Goal: Task Accomplishment & Management: Manage account settings

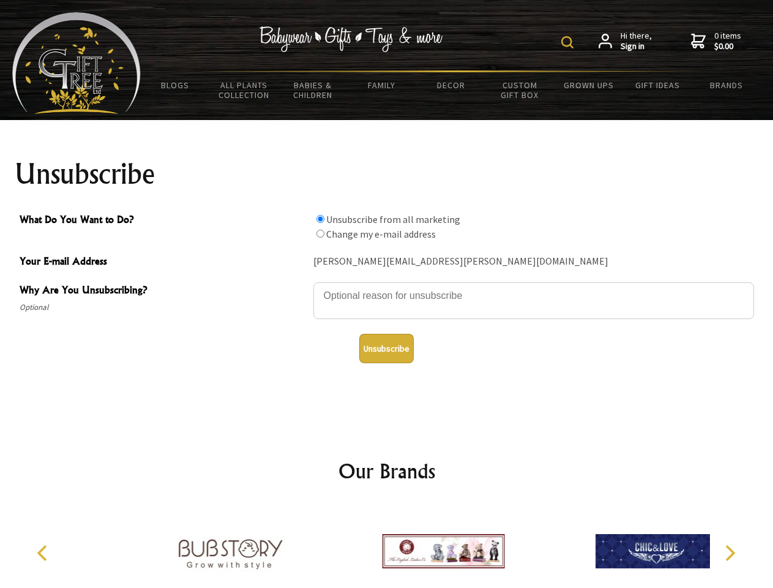
click at [569, 42] on img at bounding box center [567, 42] width 12 height 12
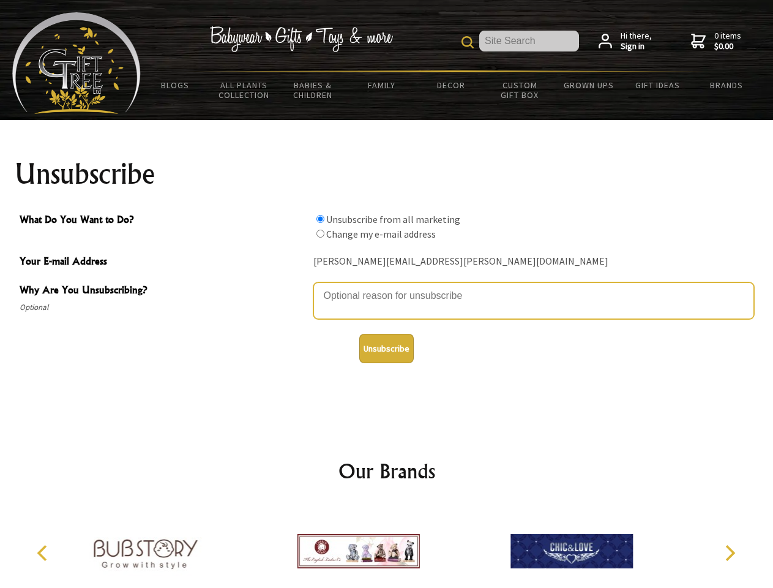
click at [387, 287] on textarea "Why Are You Unsubscribing?" at bounding box center [533, 300] width 441 height 37
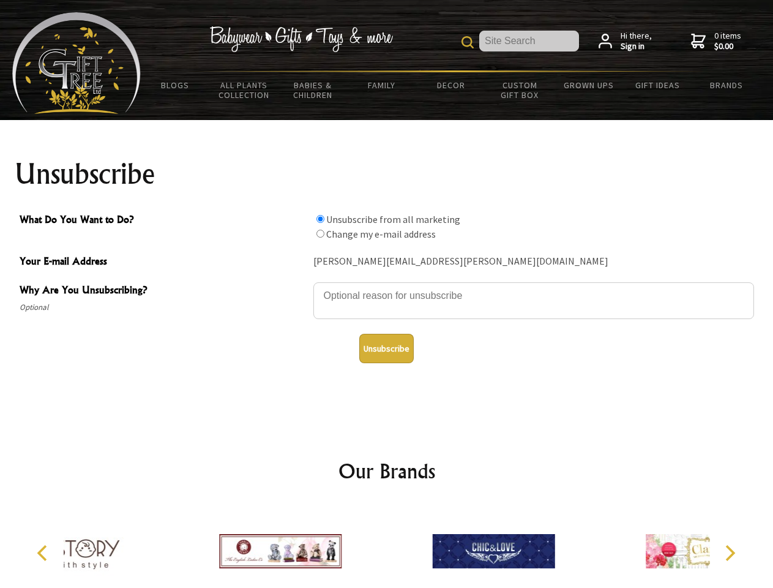
click at [320, 219] on input "What Do You Want to Do?" at bounding box center [321, 219] width 8 height 8
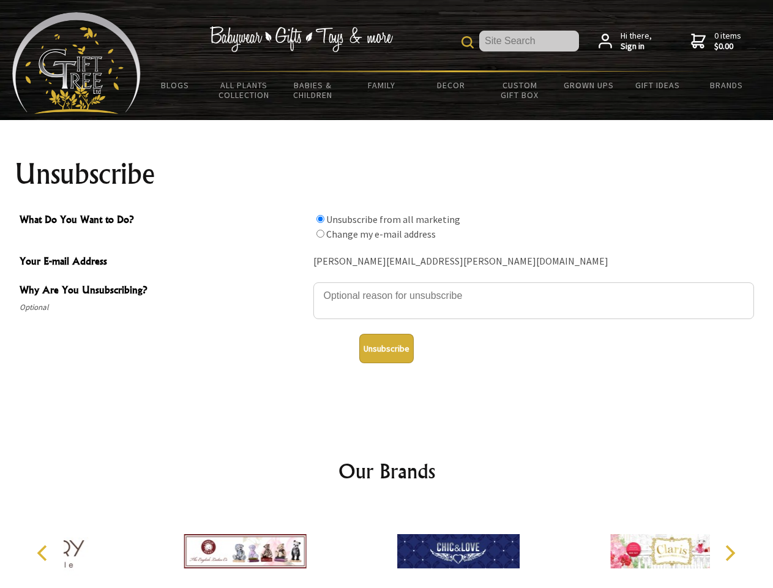
click at [320, 233] on input "What Do You Want to Do?" at bounding box center [321, 234] width 8 height 8
radio input "true"
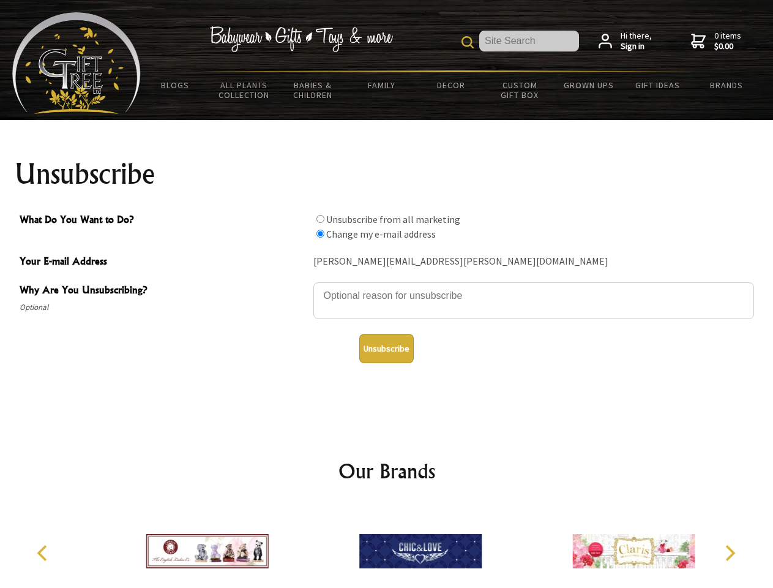
click at [386, 348] on button "Unsubscribe" at bounding box center [386, 348] width 54 height 29
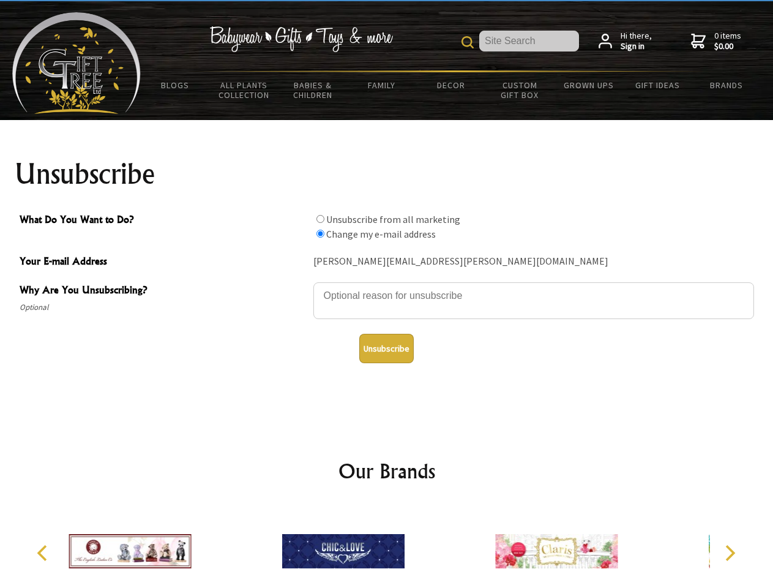
click at [387, 546] on div at bounding box center [343, 553] width 213 height 96
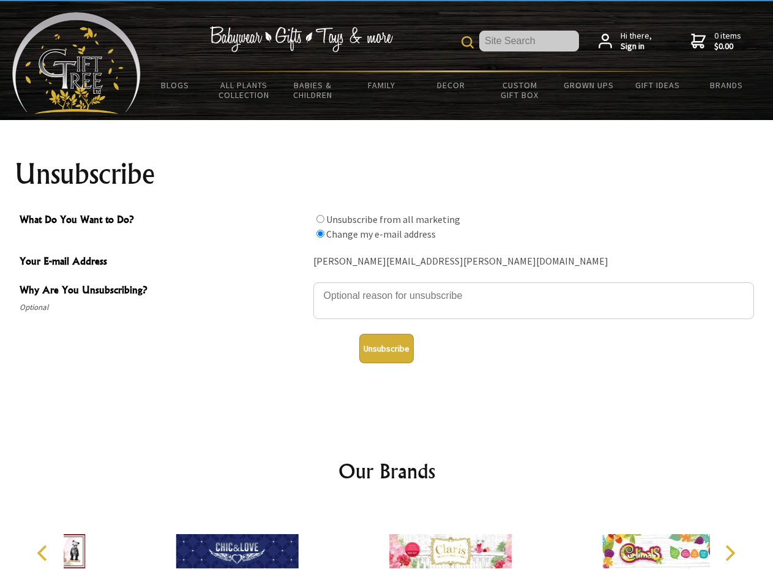
click at [44, 553] on icon "Previous" at bounding box center [44, 553] width 16 height 16
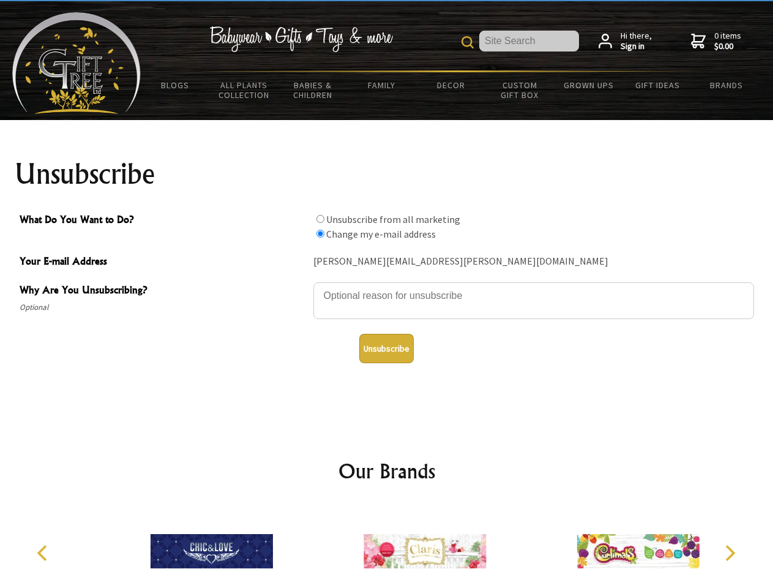
click at [730, 553] on icon "Next" at bounding box center [729, 553] width 16 height 16
